Goal: Find specific page/section: Find specific page/section

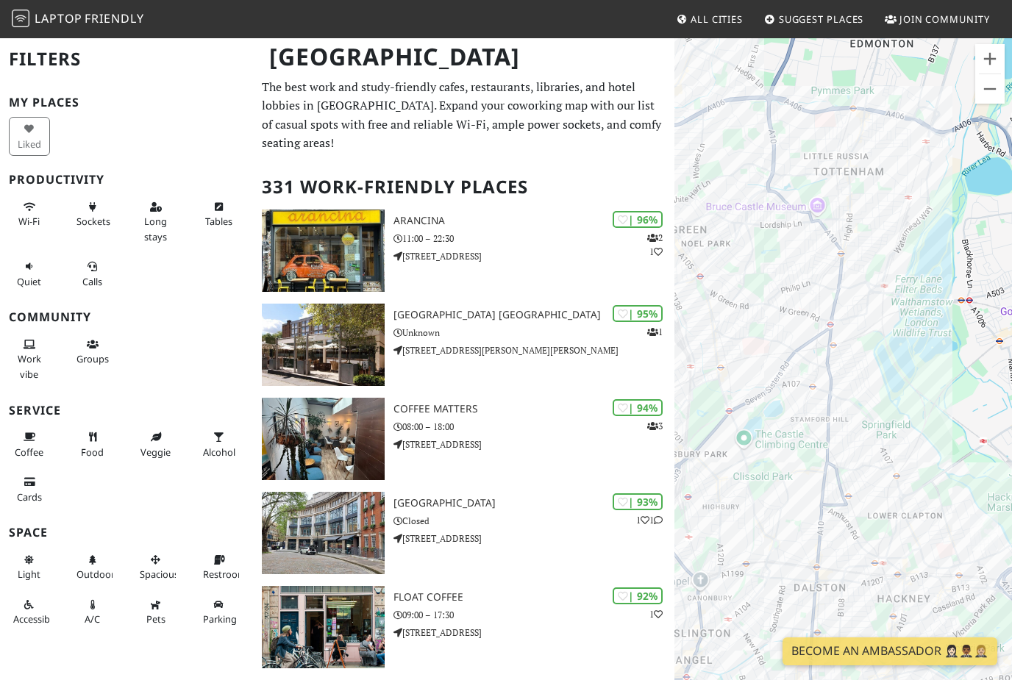
scroll to position [26, 0]
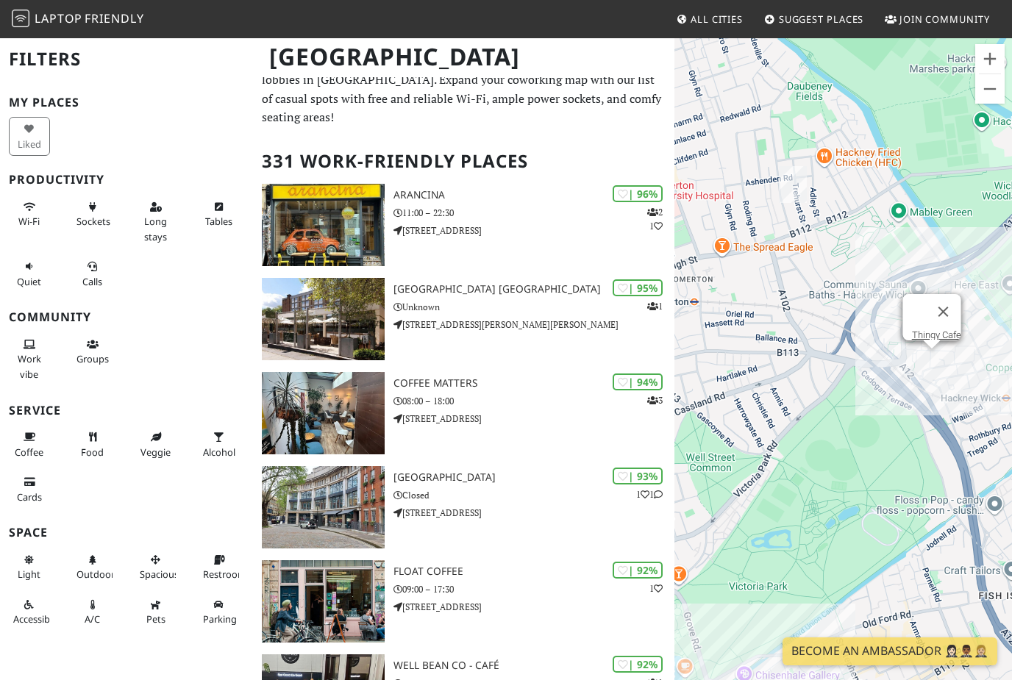
click at [927, 339] on link "Thingy Cafe" at bounding box center [935, 334] width 49 height 11
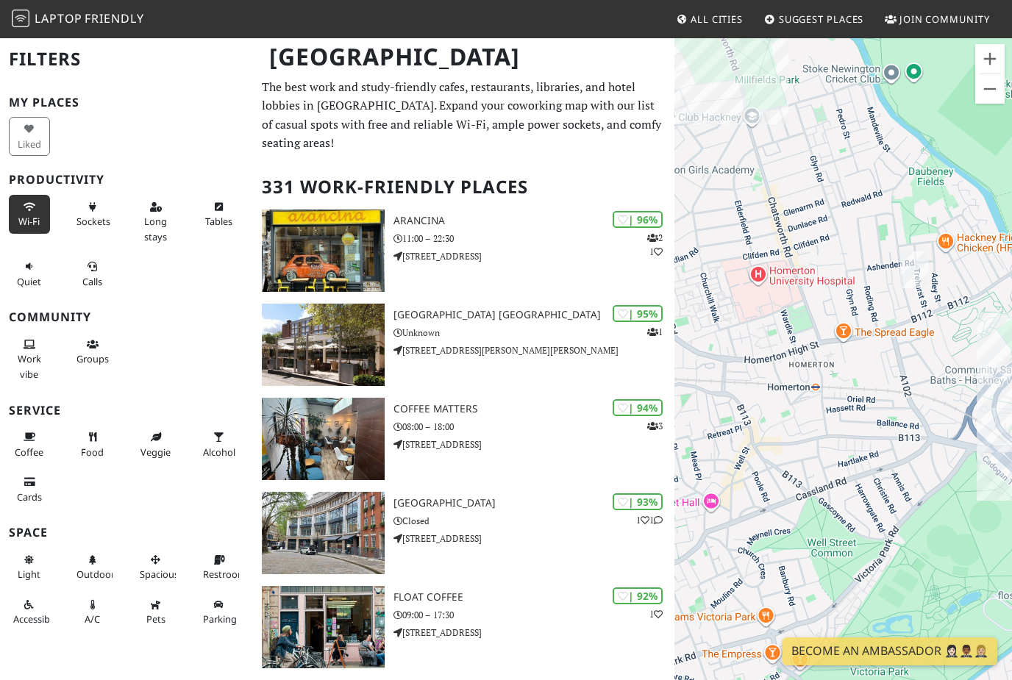
click at [28, 197] on button "Wi-Fi" at bounding box center [29, 214] width 41 height 39
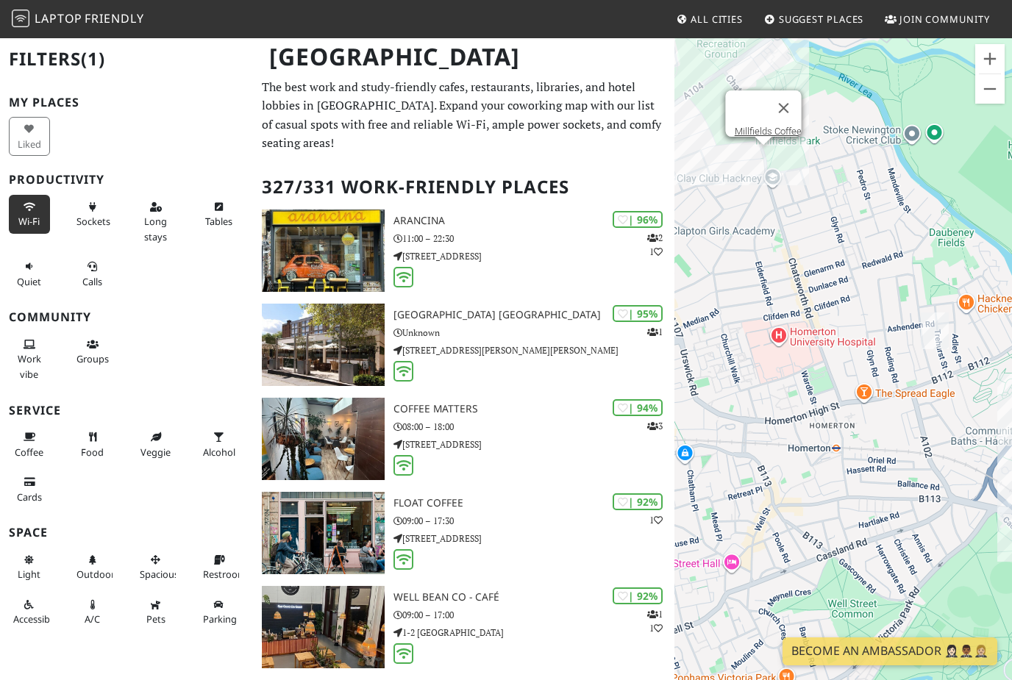
click at [746, 112] on div at bounding box center [750, 107] width 32 height 35
click at [757, 128] on link "Millfields Coffee" at bounding box center [767, 131] width 67 height 11
click at [749, 126] on link "Millfields Coffee" at bounding box center [767, 131] width 67 height 11
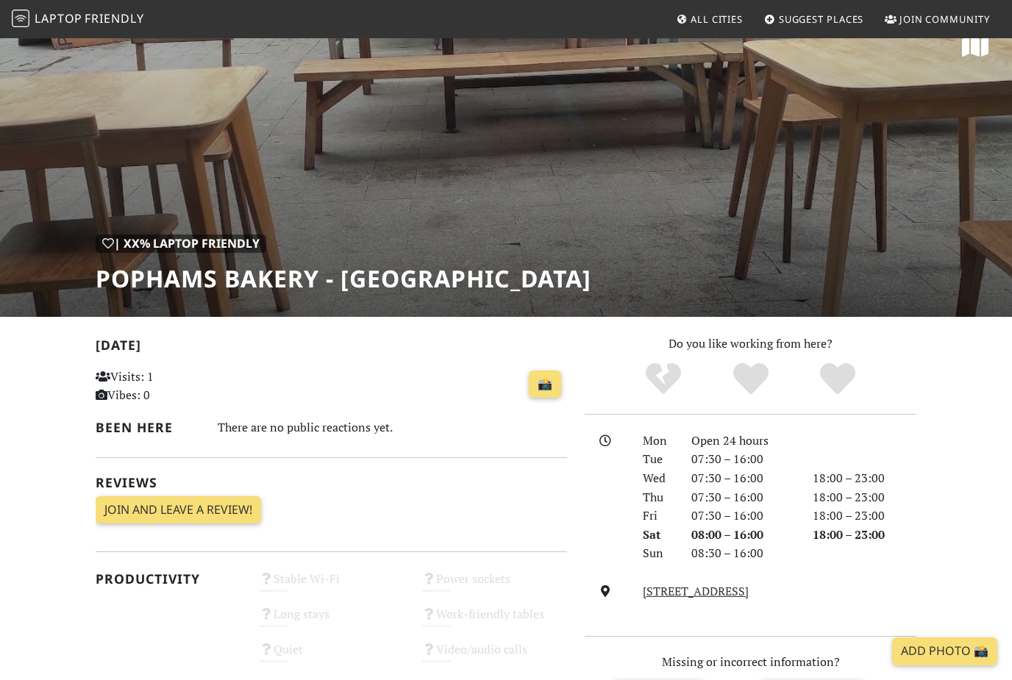
scroll to position [246, 0]
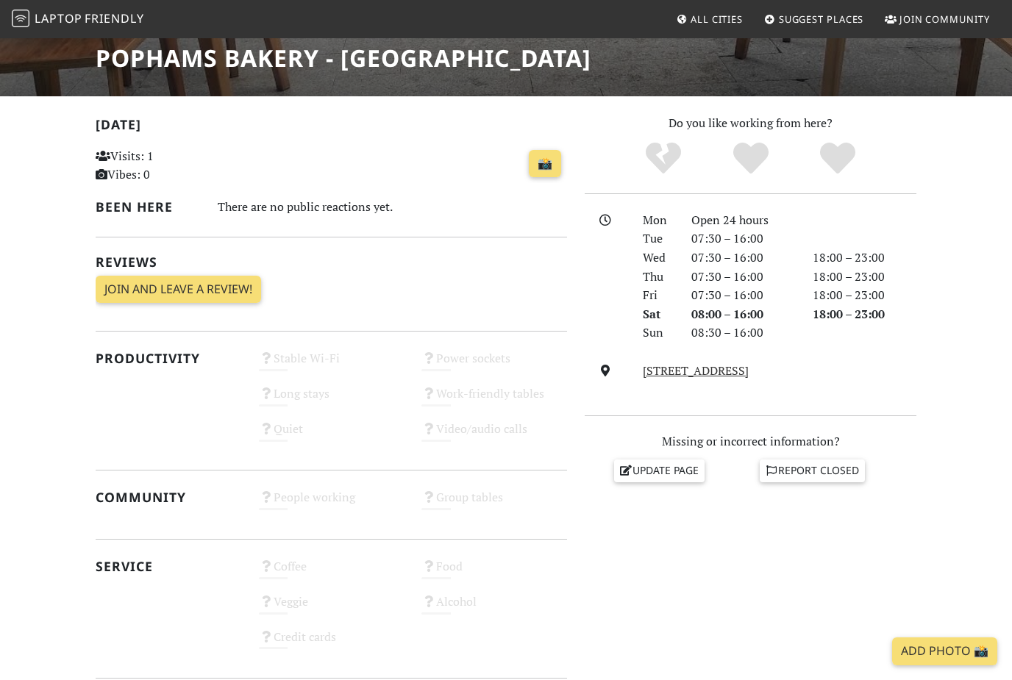
click at [736, 679] on div "Do you like working from here? Mon Open 24 hours Tue 07:30 – 16:00 Wed 07:30 – …" at bounding box center [750, 475] width 349 height 722
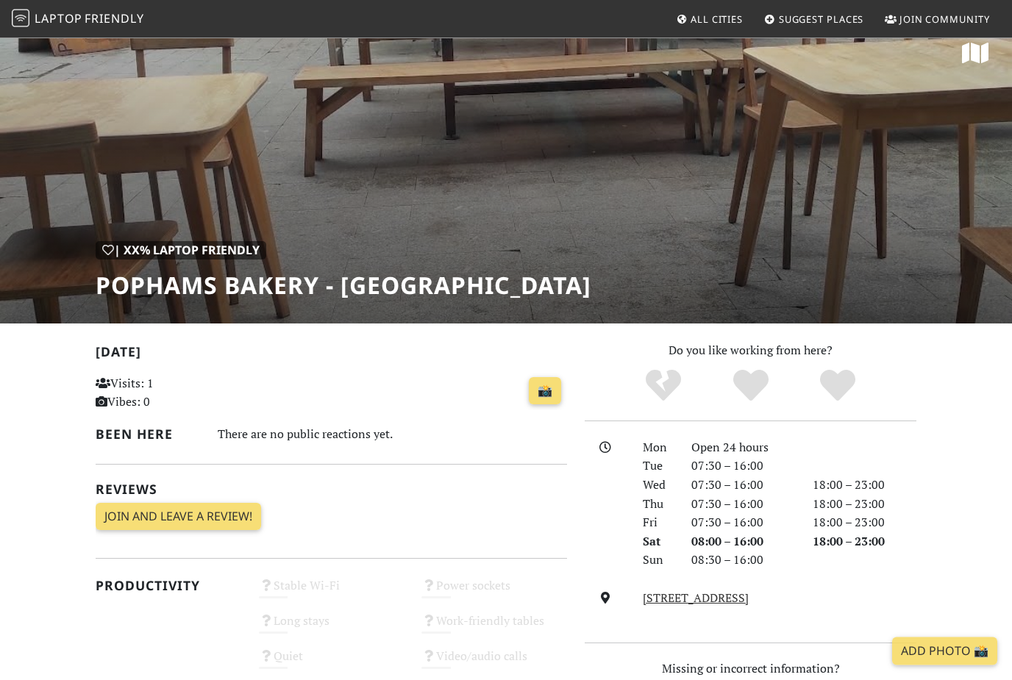
scroll to position [0, 0]
